Goal: Task Accomplishment & Management: Manage account settings

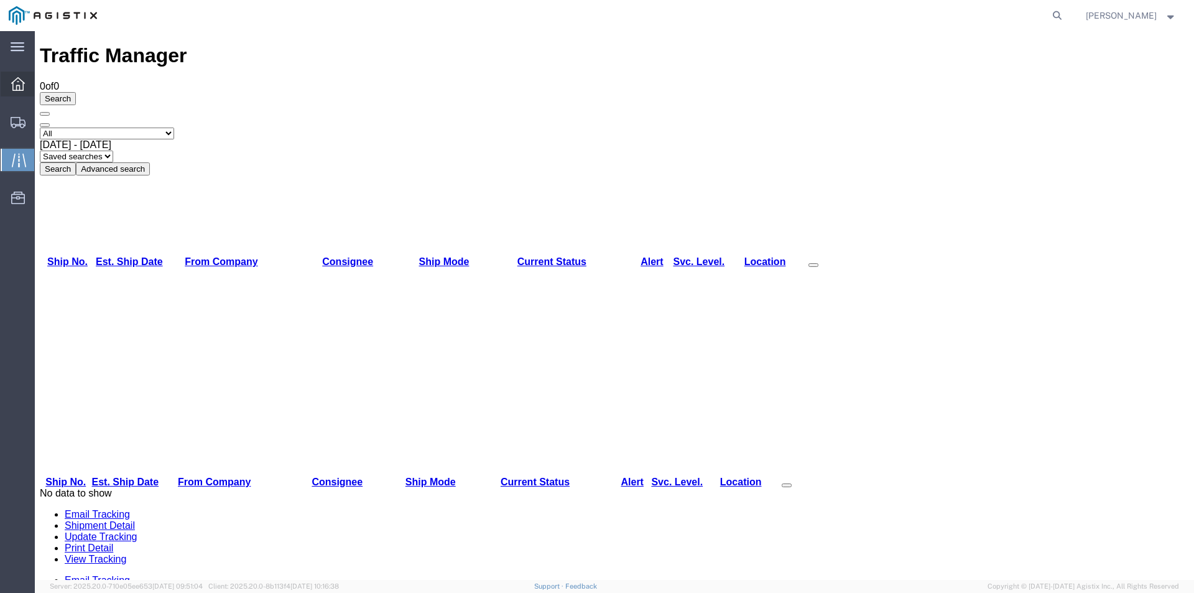
click at [14, 83] on icon at bounding box center [18, 84] width 14 height 14
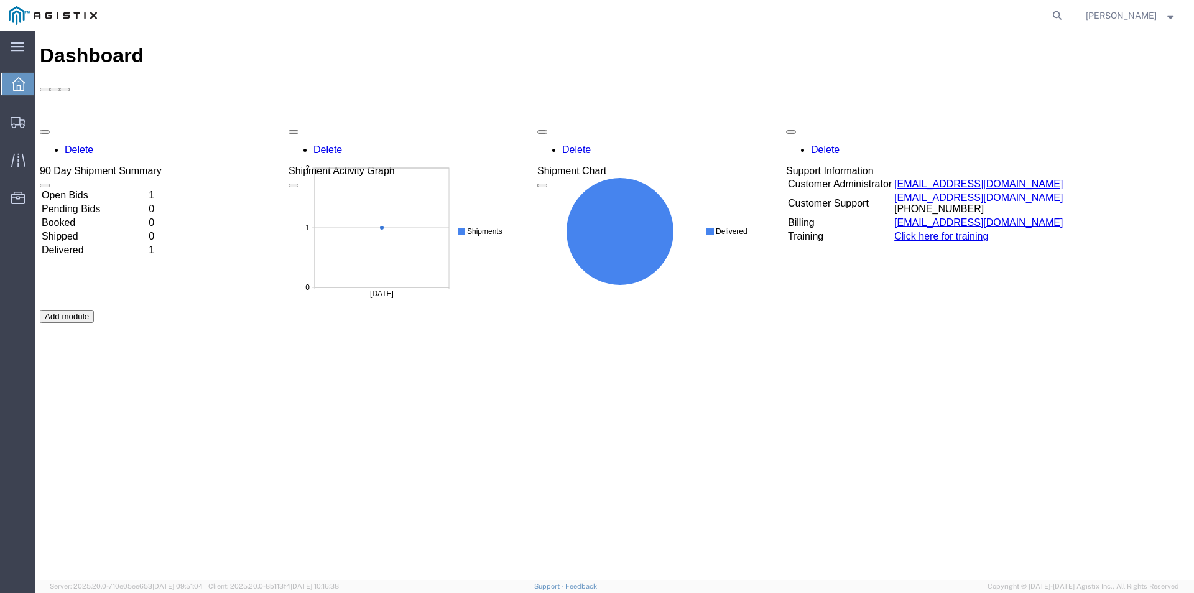
click at [147, 189] on td "Open Bids" at bounding box center [94, 195] width 106 height 12
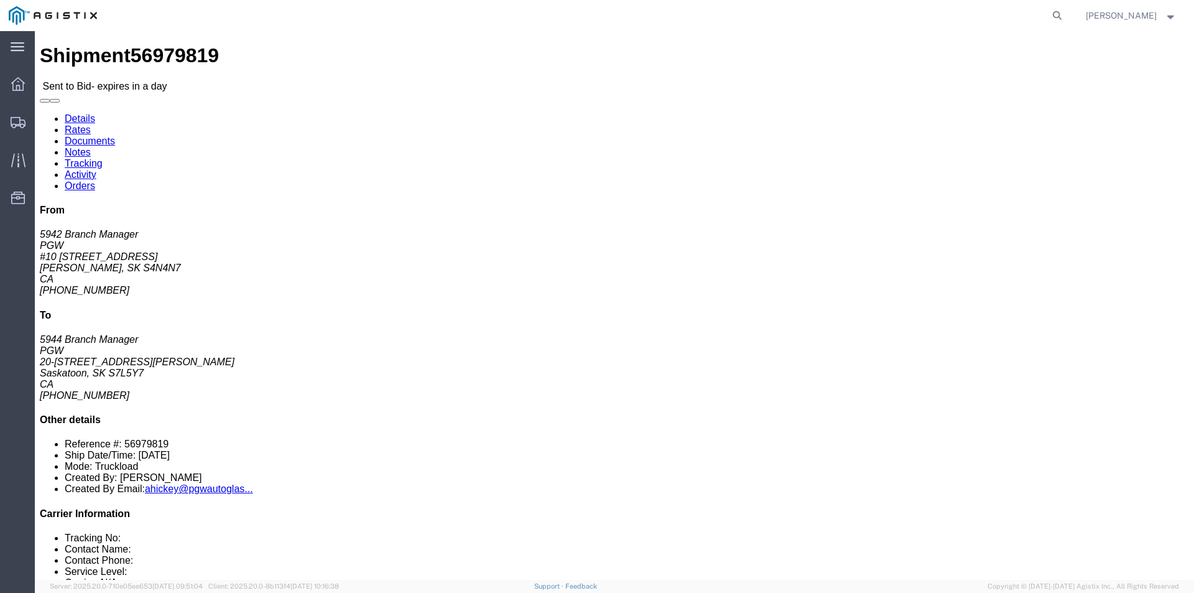
click button "Ignore Bid"
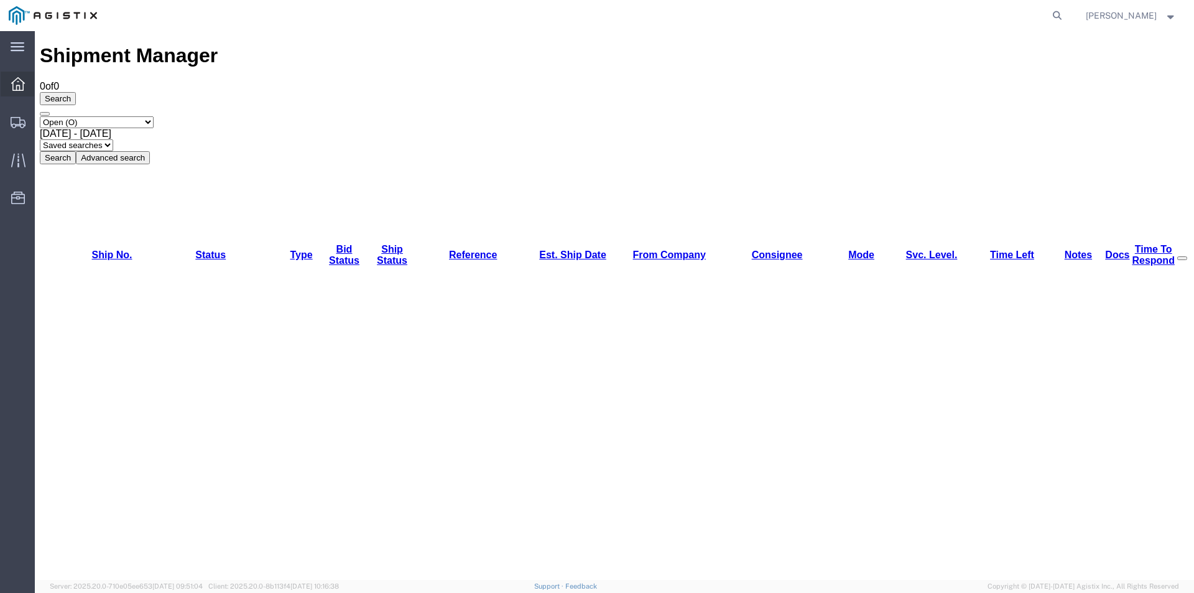
click at [16, 86] on icon at bounding box center [18, 84] width 14 height 14
